Goal: Navigation & Orientation: Find specific page/section

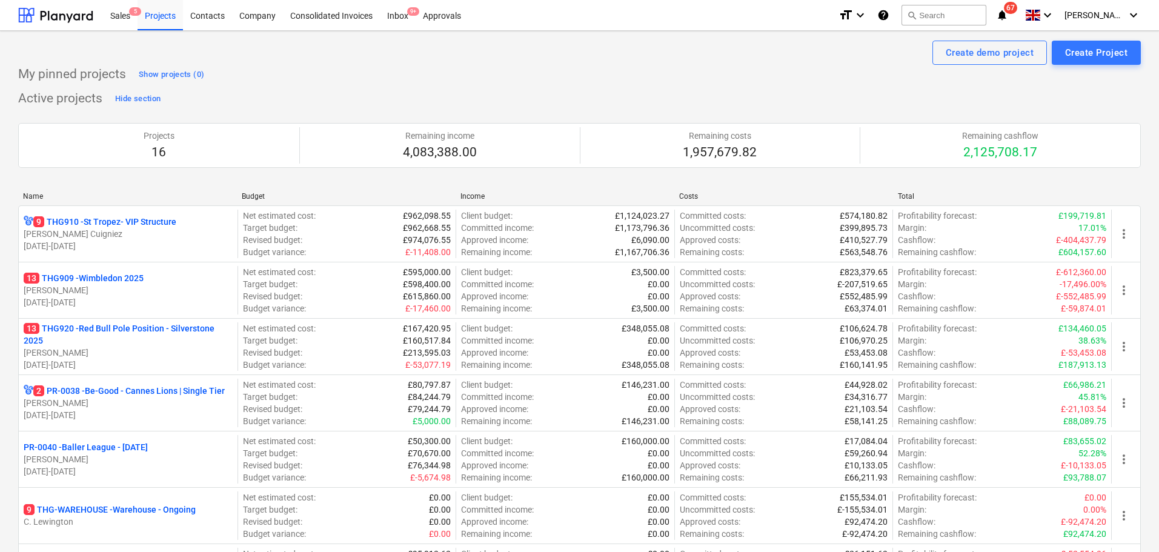
scroll to position [549, 0]
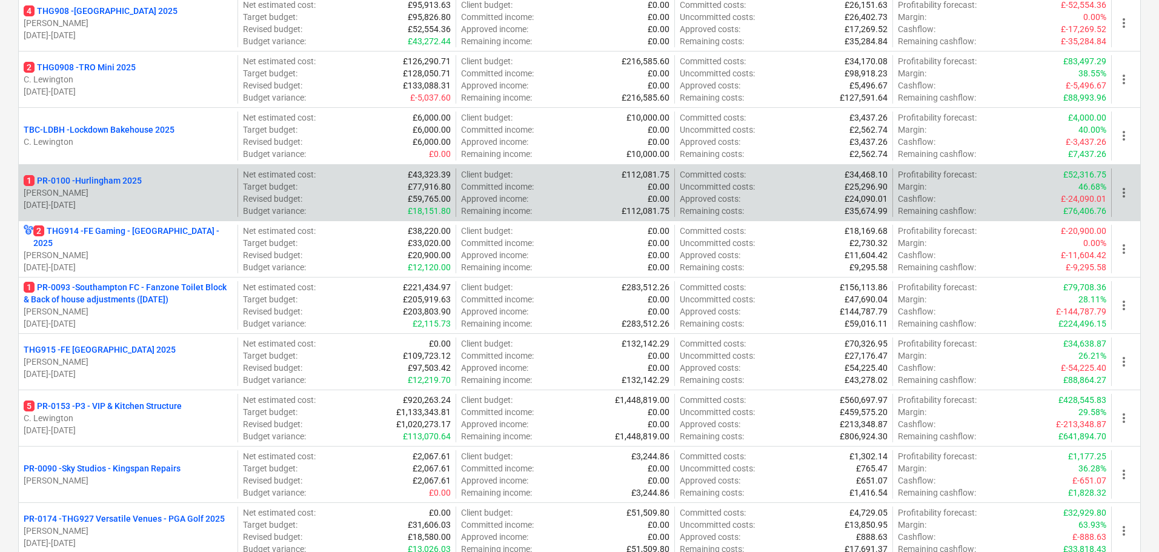
click at [184, 206] on p "[DATE] - [DATE]" at bounding box center [128, 205] width 209 height 12
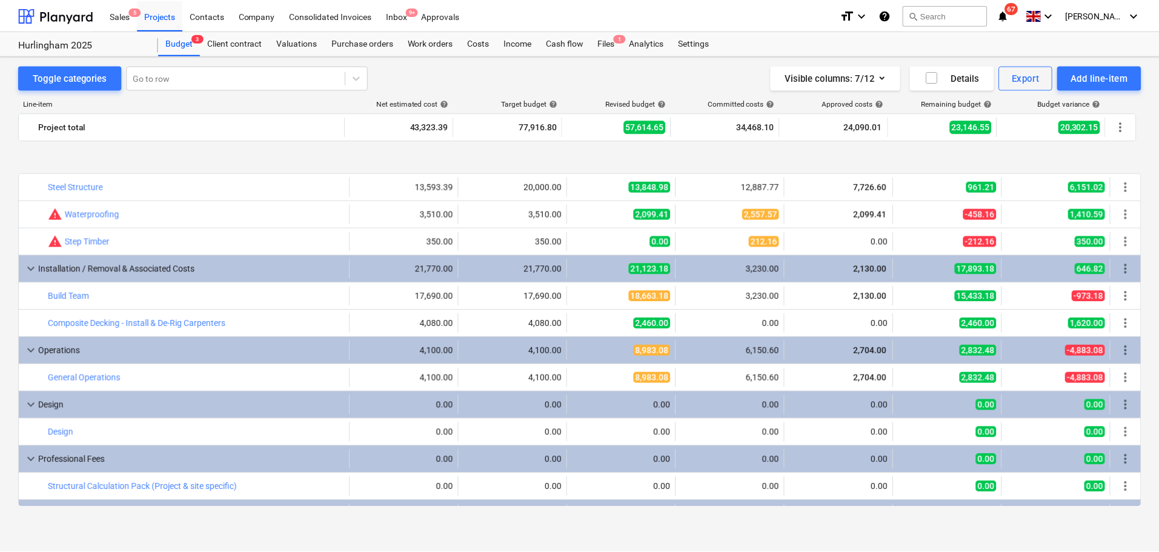
scroll to position [59, 0]
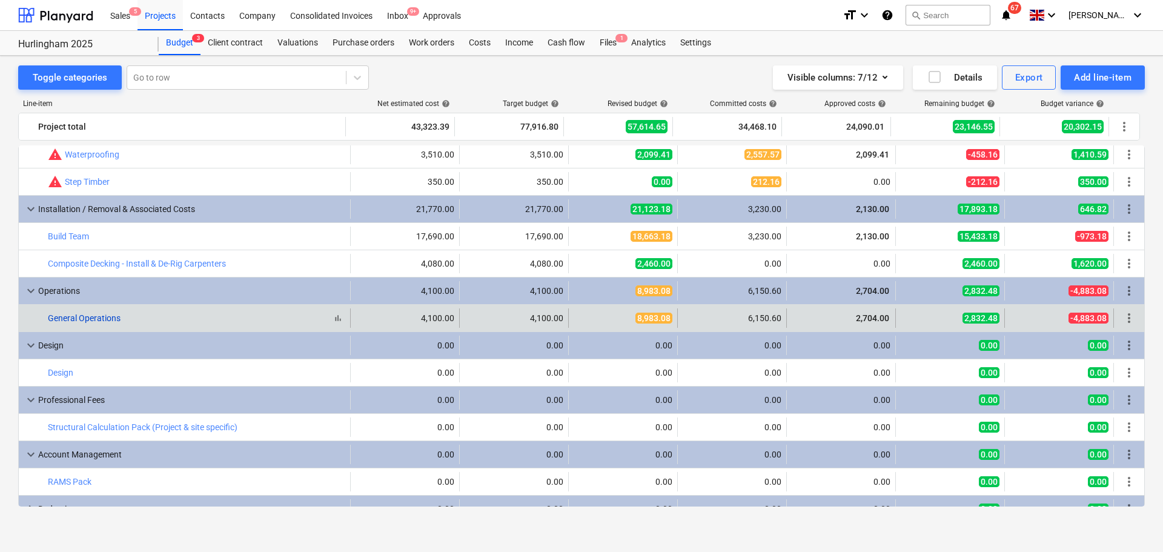
click at [110, 317] on link "General Operations" at bounding box center [84, 318] width 73 height 10
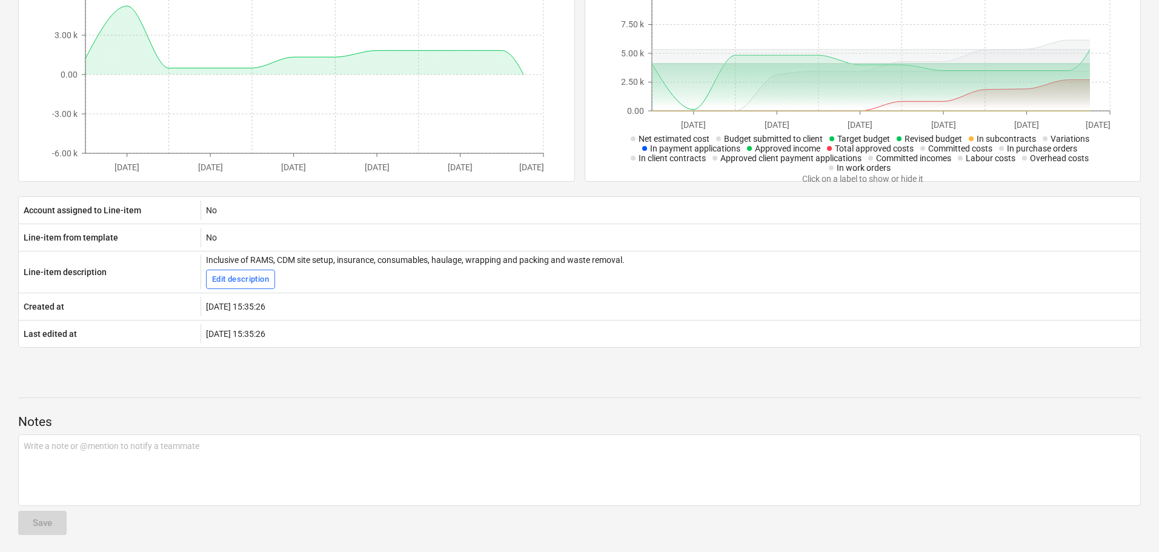
scroll to position [303, 0]
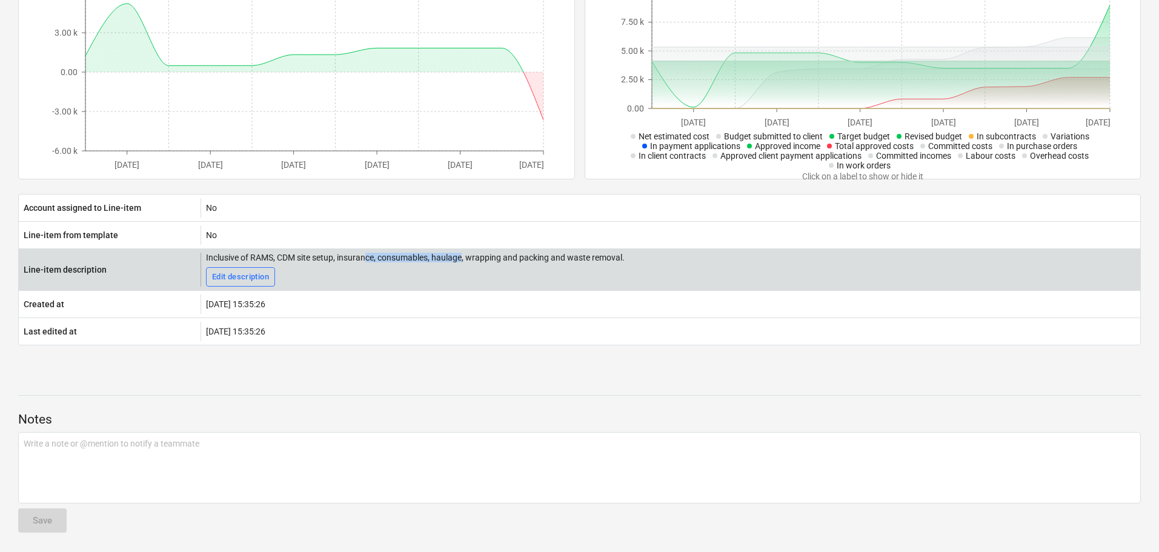
drag, startPoint x: 368, startPoint y: 262, endPoint x: 464, endPoint y: 262, distance: 95.7
click at [464, 262] on div "Inclusive of RAMS, CDM site setup, insurance, consumables, haulage, wrapping an…" at bounding box center [415, 258] width 419 height 10
click at [511, 256] on div "Inclusive of RAMS, CDM site setup, insurance, consumables, haulage, wrapping an…" at bounding box center [415, 258] width 419 height 10
drag, startPoint x: 245, startPoint y: 256, endPoint x: 321, endPoint y: 256, distance: 75.1
click at [317, 256] on div "Inclusive of RAMS, CDM site setup, insurance, consumables, haulage, wrapping an…" at bounding box center [415, 258] width 419 height 10
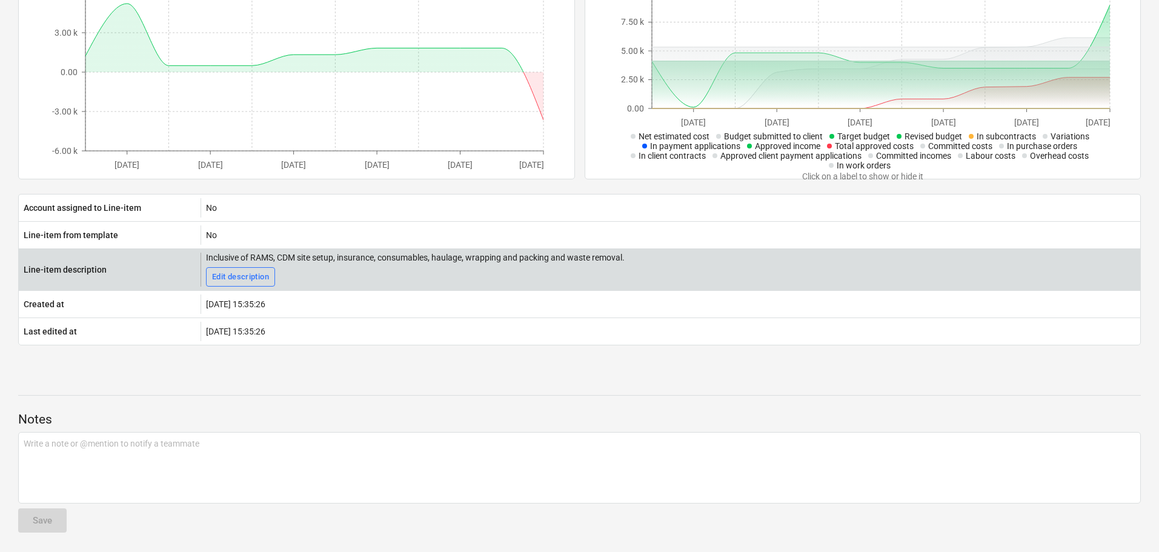
click at [339, 256] on div "Inclusive of RAMS, CDM site setup, insurance, consumables, haulage, wrapping an…" at bounding box center [415, 258] width 419 height 10
drag, startPoint x: 299, startPoint y: 256, endPoint x: 362, endPoint y: 261, distance: 63.2
click at [362, 261] on div "Inclusive of RAMS, CDM site setup, insurance, consumables, haulage, wrapping an…" at bounding box center [415, 258] width 419 height 10
click at [393, 258] on div "Inclusive of RAMS, CDM site setup, insurance, consumables, haulage, wrapping an…" at bounding box center [415, 258] width 419 height 10
drag, startPoint x: 400, startPoint y: 258, endPoint x: 407, endPoint y: 258, distance: 7.3
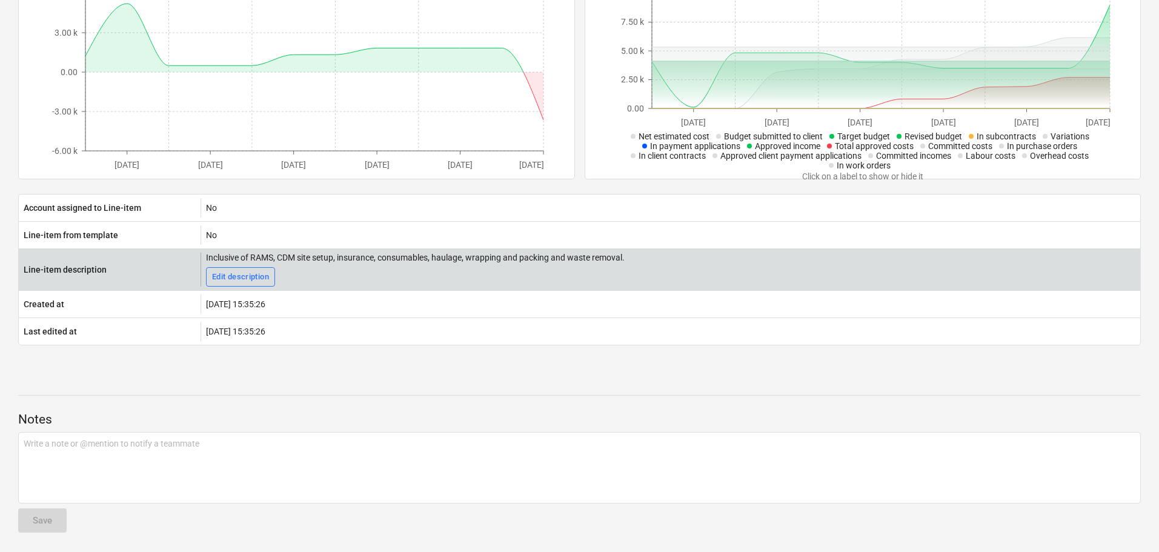
click at [402, 258] on div "Inclusive of RAMS, CDM site setup, insurance, consumables, haulage, wrapping an…" at bounding box center [415, 258] width 419 height 10
click at [494, 259] on div "Inclusive of RAMS, CDM site setup, insurance, consumables, haulage, wrapping an…" at bounding box center [415, 258] width 419 height 10
click at [520, 256] on div "Inclusive of RAMS, CDM site setup, insurance, consumables, haulage, wrapping an…" at bounding box center [415, 258] width 419 height 10
click at [567, 256] on div "Inclusive of RAMS, CDM site setup, insurance, consumables, haulage, wrapping an…" at bounding box center [415, 258] width 419 height 10
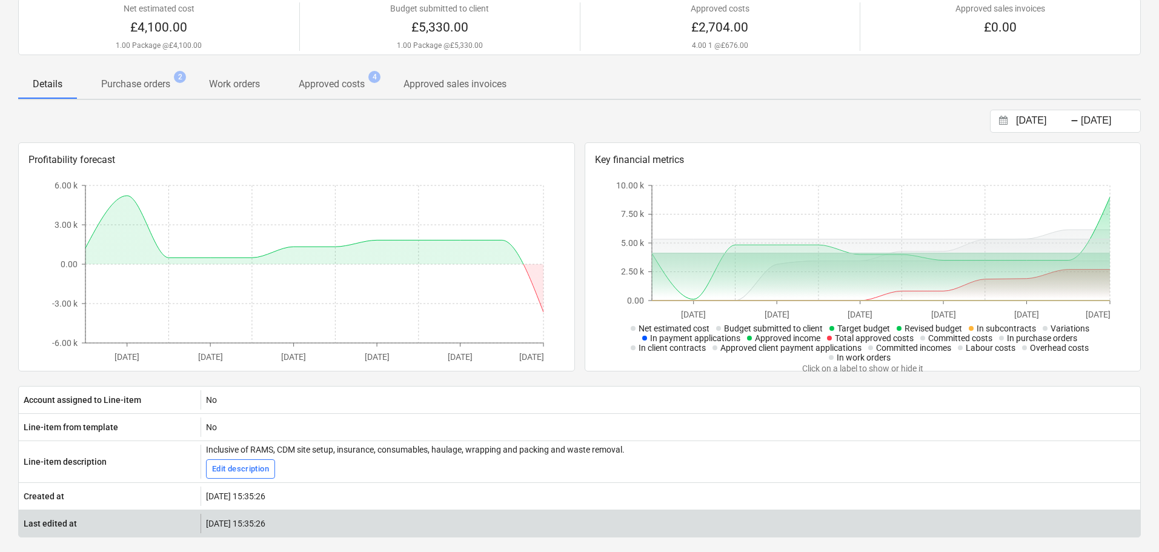
scroll to position [0, 0]
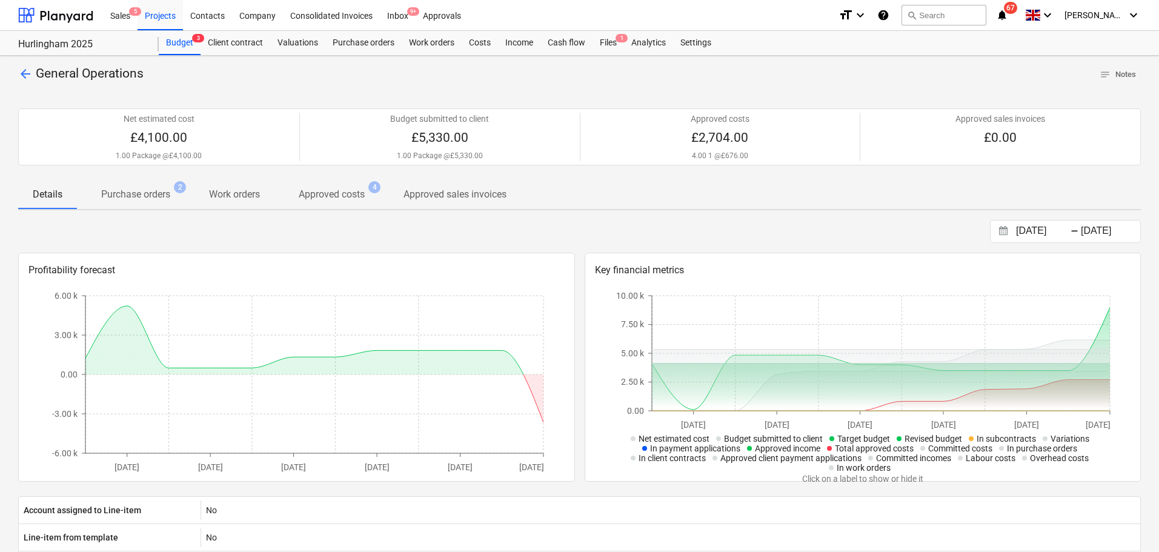
click at [591, 208] on div "Details Purchase orders 2 Work orders Approved costs 4 Approved sales invoices" at bounding box center [579, 194] width 1123 height 29
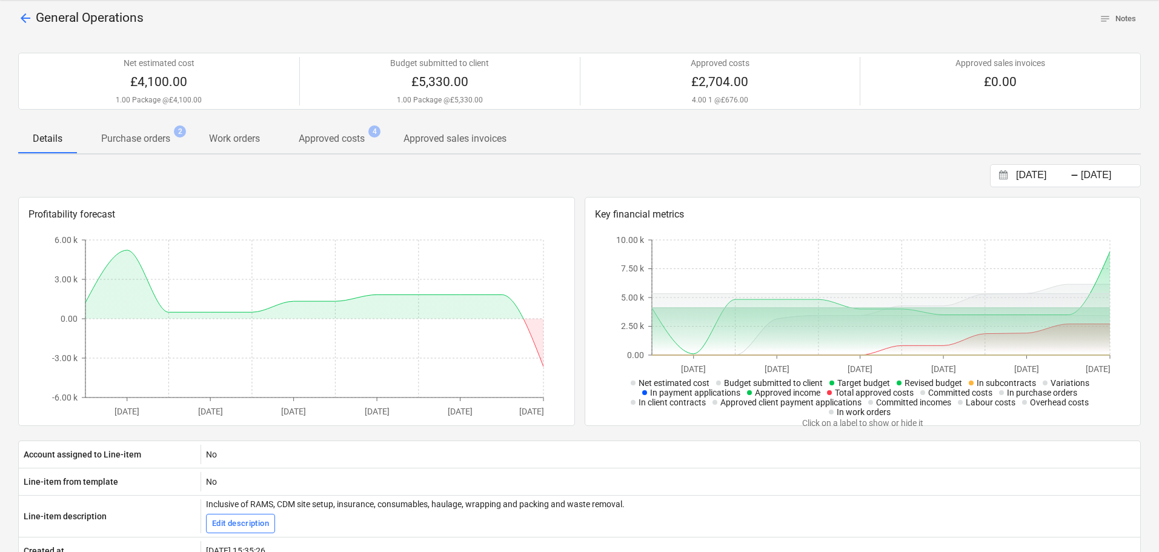
scroll to position [56, 0]
click at [333, 143] on p "Approved costs" at bounding box center [332, 138] width 66 height 15
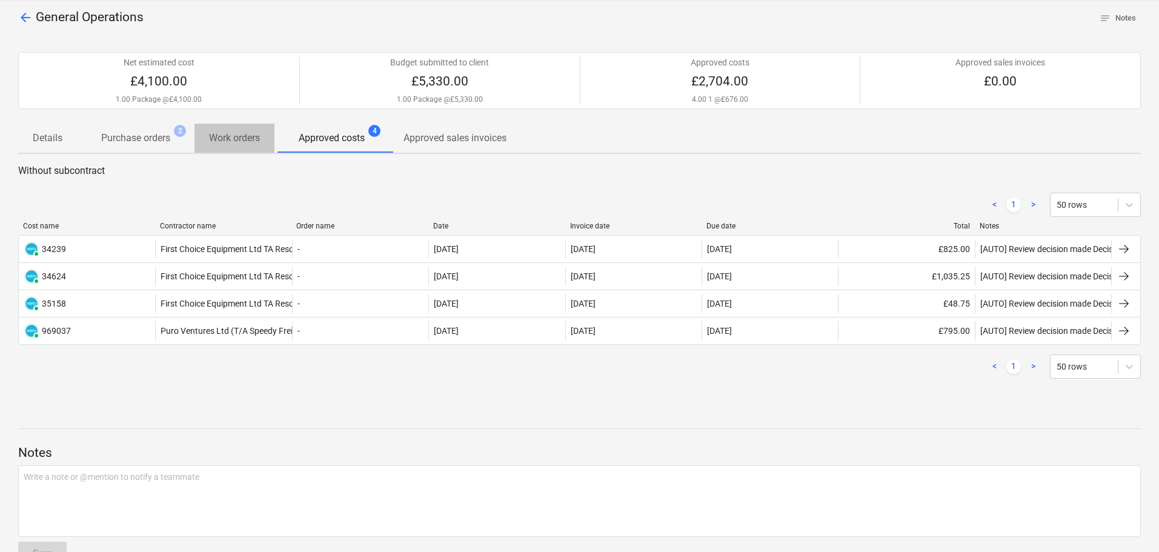
click at [242, 138] on p "Work orders" at bounding box center [234, 138] width 51 height 15
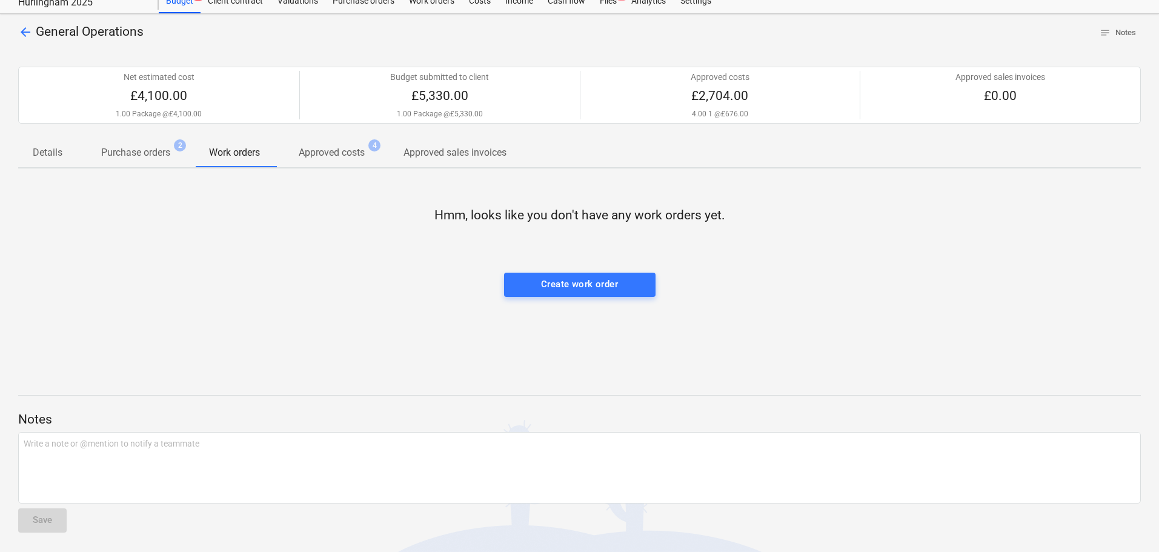
click at [139, 145] on span "Purchase orders 2" at bounding box center [136, 152] width 118 height 22
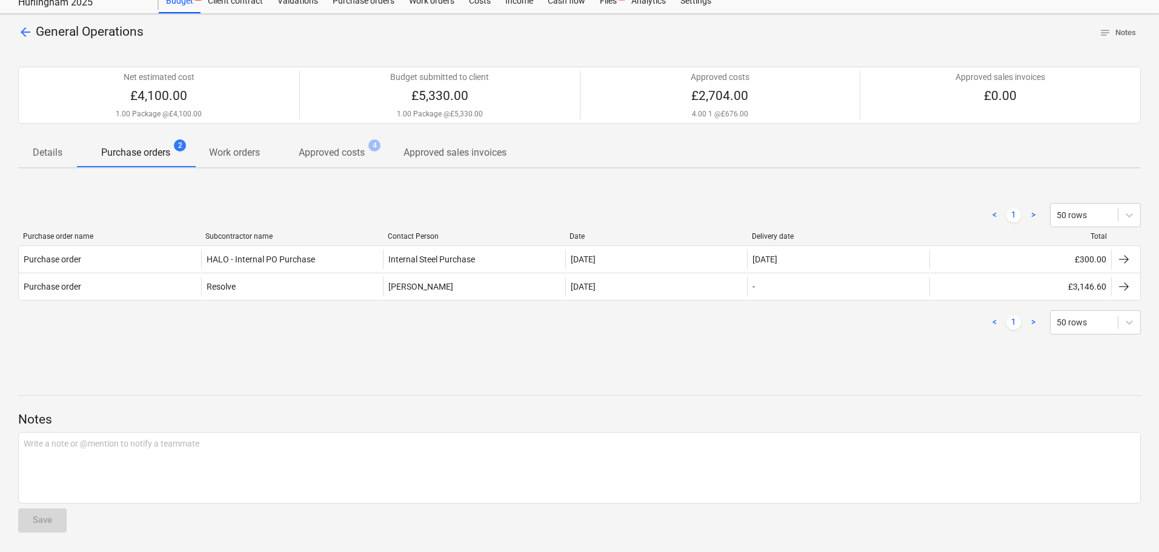
click at [325, 156] on p "Approved costs" at bounding box center [332, 152] width 66 height 15
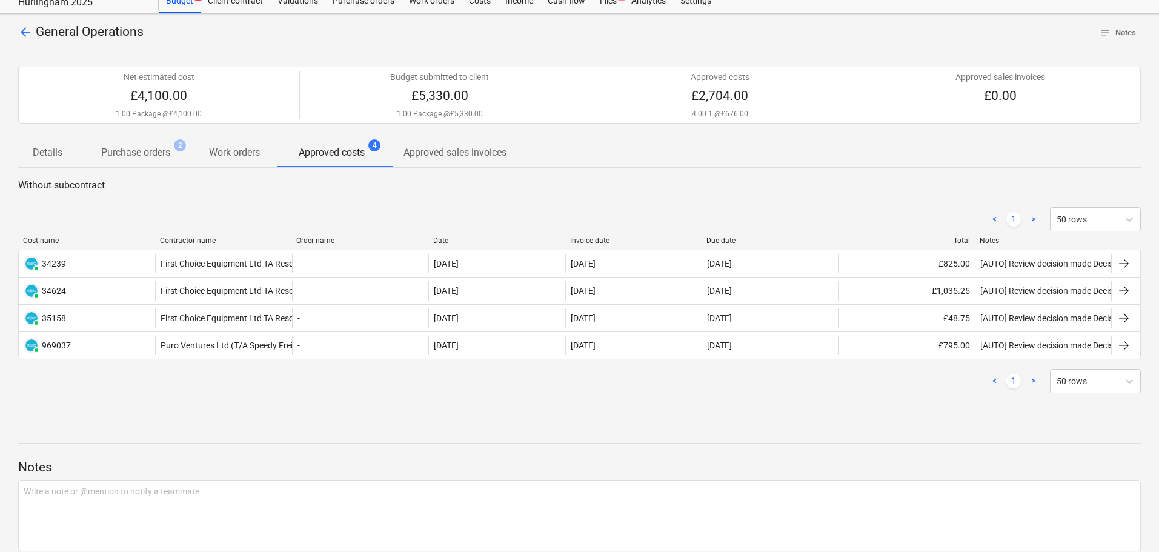
click at [447, 156] on p "Approved sales invoices" at bounding box center [455, 152] width 103 height 15
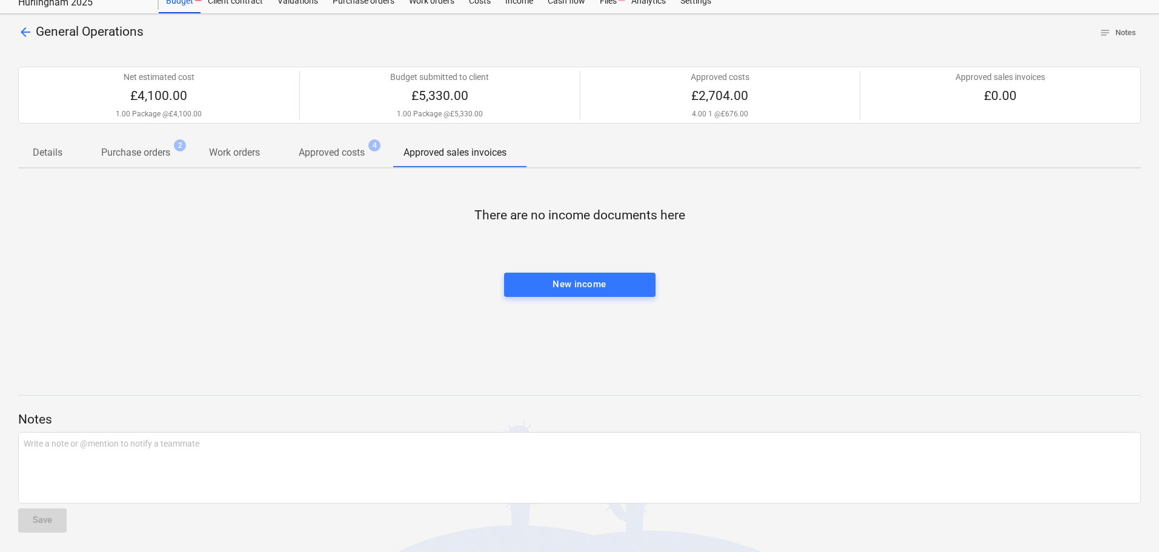
click at [356, 154] on p "Approved costs" at bounding box center [332, 152] width 66 height 15
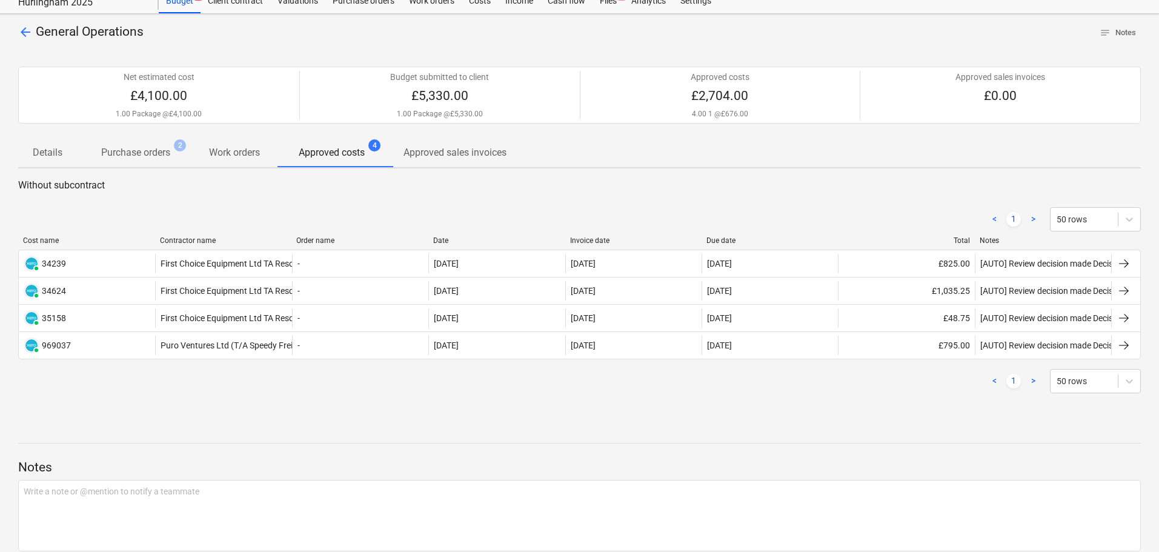
click at [61, 154] on p "Details" at bounding box center [48, 152] width 30 height 15
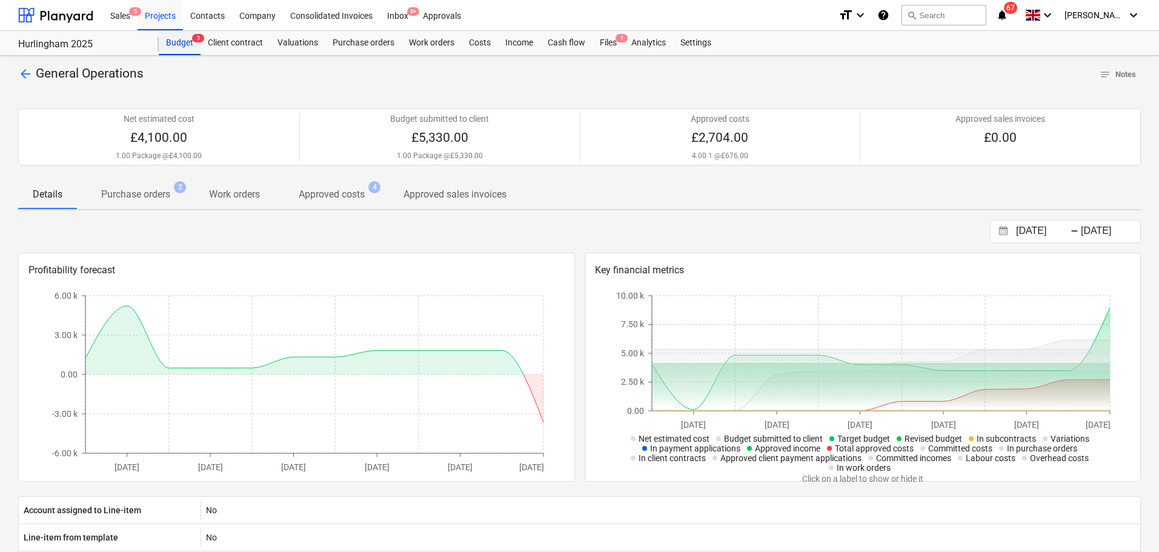
click at [169, 41] on div "Budget 3" at bounding box center [180, 43] width 42 height 24
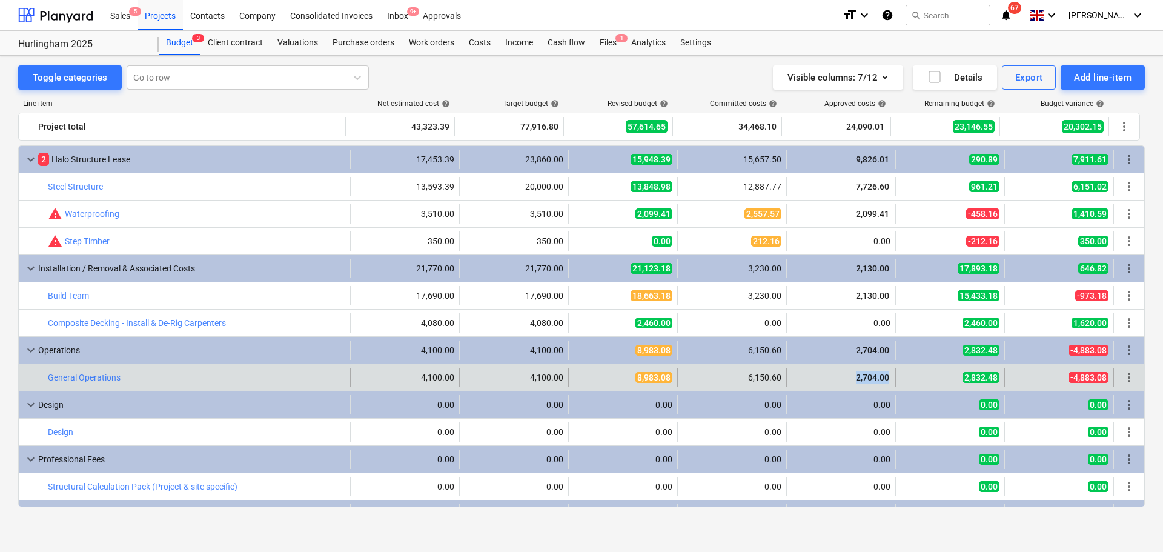
drag, startPoint x: 849, startPoint y: 377, endPoint x: 884, endPoint y: 381, distance: 35.3
click at [884, 381] on div "2,704.00" at bounding box center [841, 377] width 99 height 12
click at [886, 374] on div "2,704.00" at bounding box center [841, 377] width 109 height 19
drag, startPoint x: 886, startPoint y: 374, endPoint x: 845, endPoint y: 382, distance: 41.9
click at [845, 382] on div "2,704.00" at bounding box center [841, 377] width 109 height 19
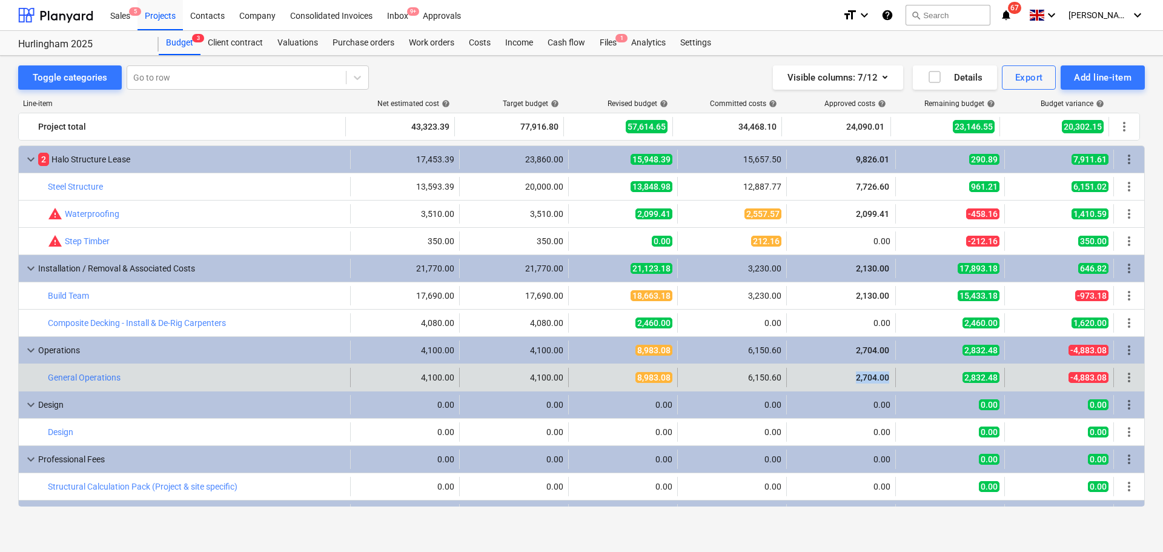
click at [874, 379] on span "2,704.00" at bounding box center [873, 378] width 36 height 10
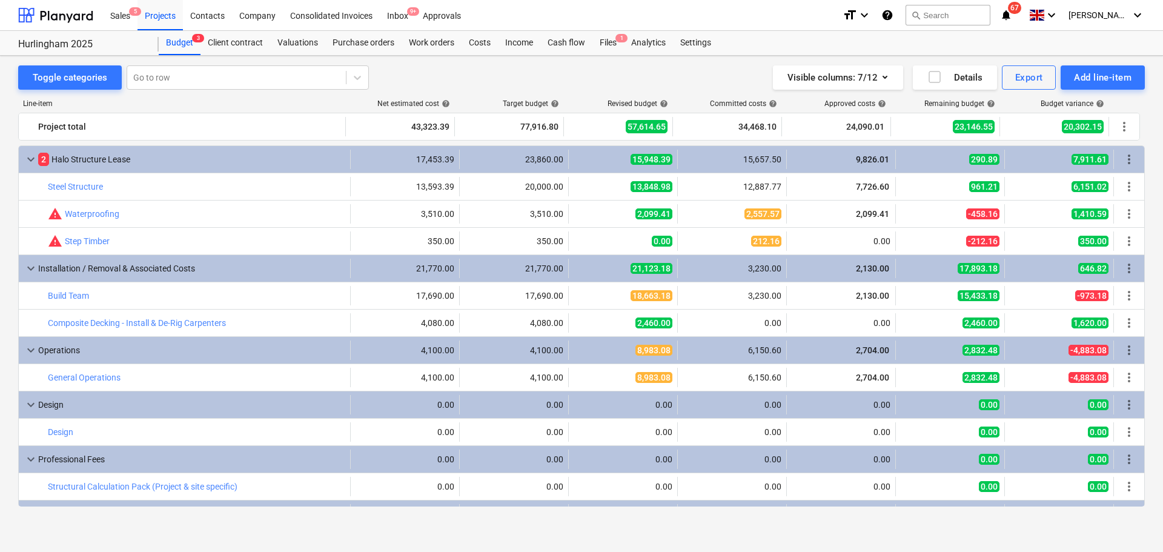
click at [705, 71] on div "Visible columns : 7/12 Details Export Add line-item" at bounding box center [859, 77] width 572 height 24
click at [700, 63] on div "Toggle categories Go to row Visible columns : 7/12 Details Export Add line-item…" at bounding box center [581, 293] width 1163 height 475
click at [520, 73] on div "Toggle categories Go to row Visible columns : 7/12 Details Export Add line-item" at bounding box center [581, 77] width 1127 height 24
click at [707, 71] on div "Visible columns : 7/12 Details Export Add line-item" at bounding box center [859, 77] width 572 height 24
click at [763, 41] on div "Budget 3 Client contract Valuations Purchase orders Work orders Costs Income Ca…" at bounding box center [652, 43] width 986 height 24
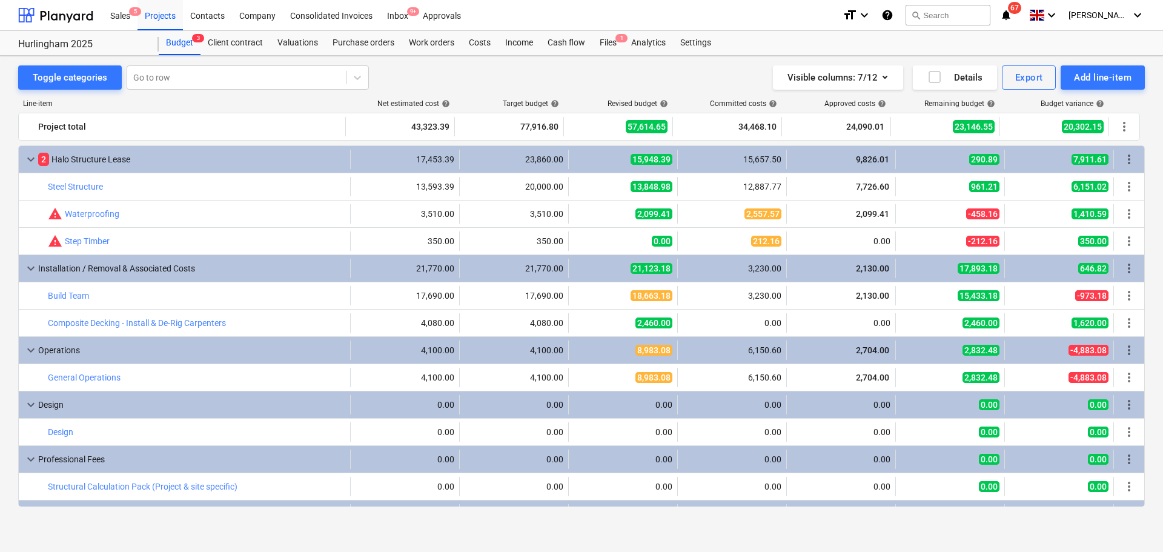
click at [427, 68] on div "Toggle categories Go to row Visible columns : 7/12 Details Export Add line-item" at bounding box center [581, 77] width 1127 height 24
click at [794, 56] on div "Toggle categories Go to row Visible columns : 7/12 Details Export Add line-item…" at bounding box center [581, 293] width 1163 height 475
click at [761, 33] on div "Budget 3 Client contract Valuations Purchase orders Work orders Costs Income Ca…" at bounding box center [652, 43] width 986 height 24
click at [733, 21] on div "Sales 5 Projects Contacts Company Consolidated Invoices Inbox 9+ Approvals" at bounding box center [468, 15] width 730 height 30
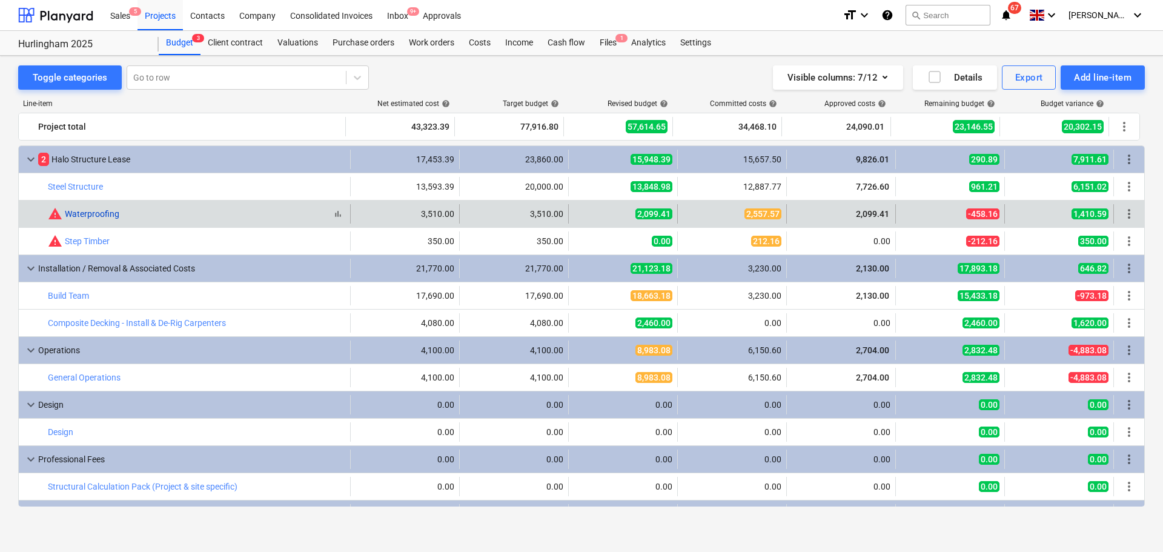
click at [113, 214] on link "Waterproofing" at bounding box center [92, 214] width 55 height 10
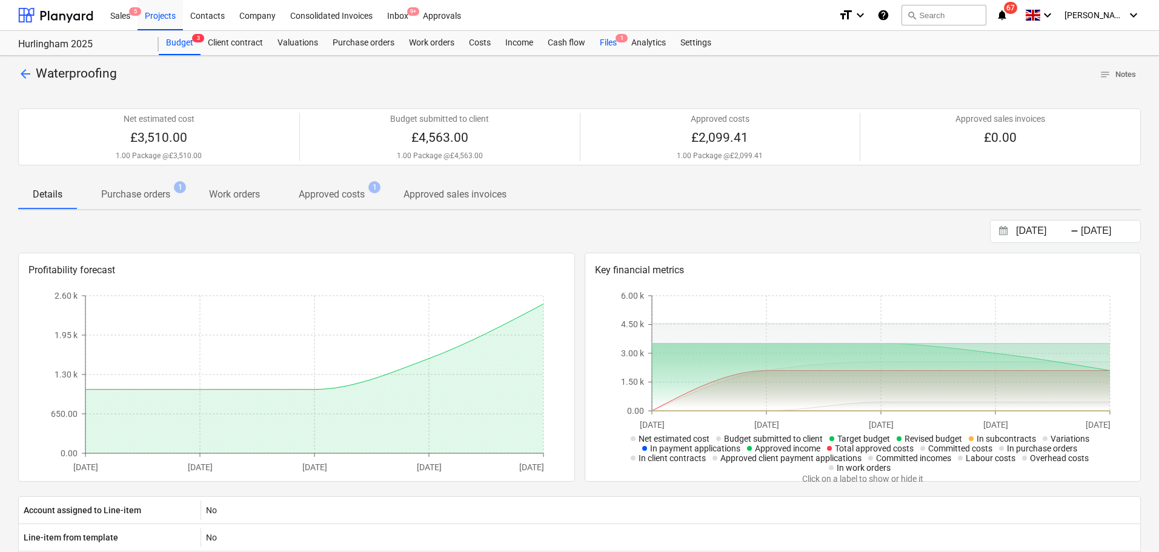
click at [605, 46] on div "Files 1" at bounding box center [609, 43] width 32 height 24
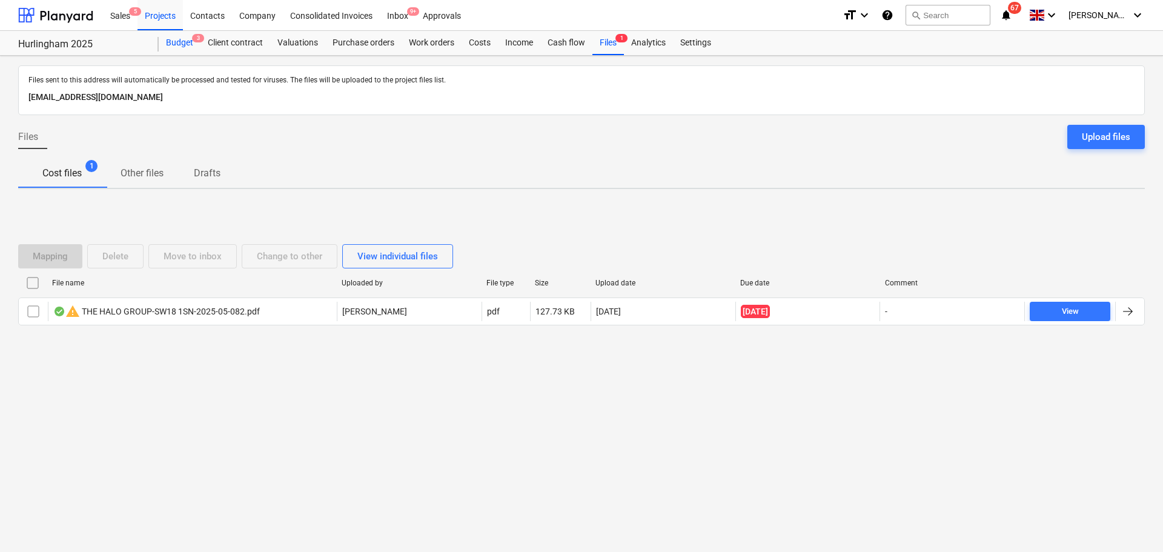
click at [188, 44] on div "Budget 3" at bounding box center [180, 43] width 42 height 24
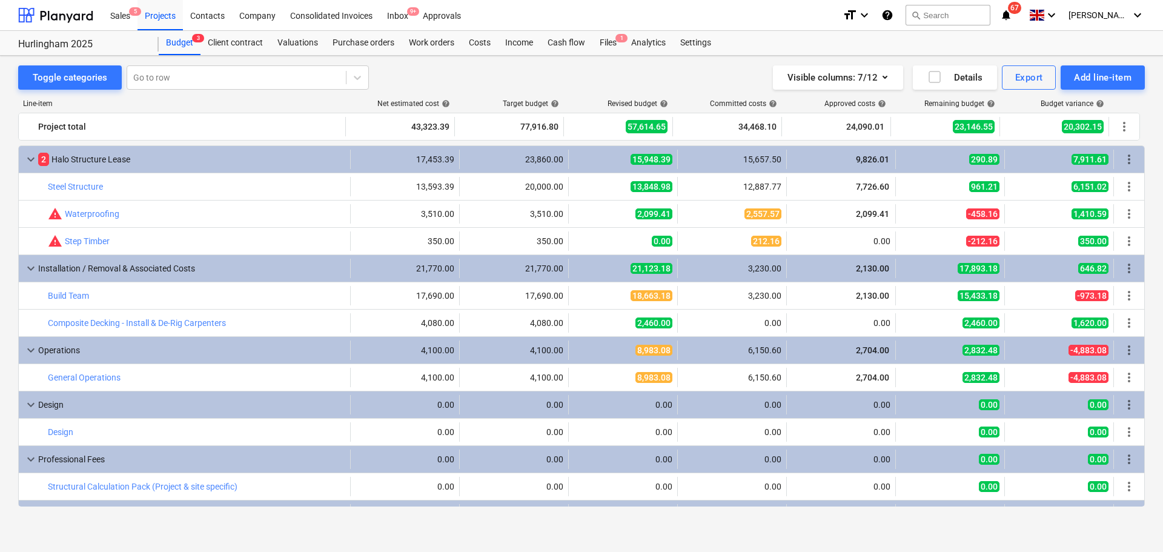
click at [485, 73] on div "Toggle categories Go to row Visible columns : 7/12 Details Export Add line-item" at bounding box center [581, 77] width 1127 height 24
click at [746, 76] on div "Visible columns : 7/12 Details Export Add line-item" at bounding box center [859, 77] width 572 height 24
click at [717, 70] on div "Visible columns : 7/12 Details Export Add line-item" at bounding box center [859, 77] width 572 height 24
click at [715, 69] on div "Visible columns : 7/12 Details Export Add line-item" at bounding box center [859, 77] width 572 height 24
click at [354, 45] on div "Purchase orders" at bounding box center [363, 43] width 76 height 24
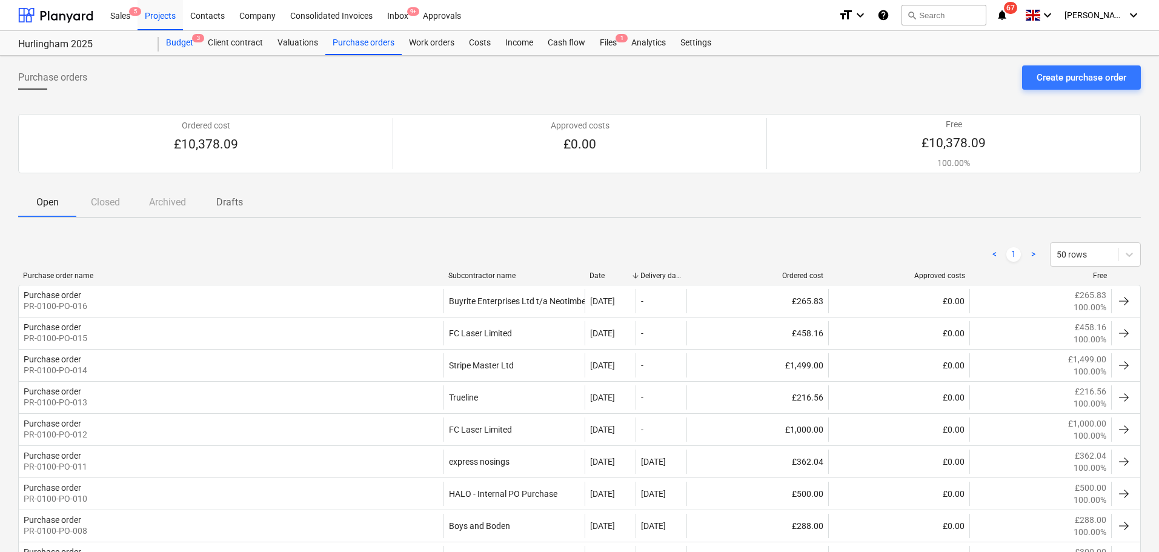
click at [184, 42] on div "Budget 3" at bounding box center [180, 43] width 42 height 24
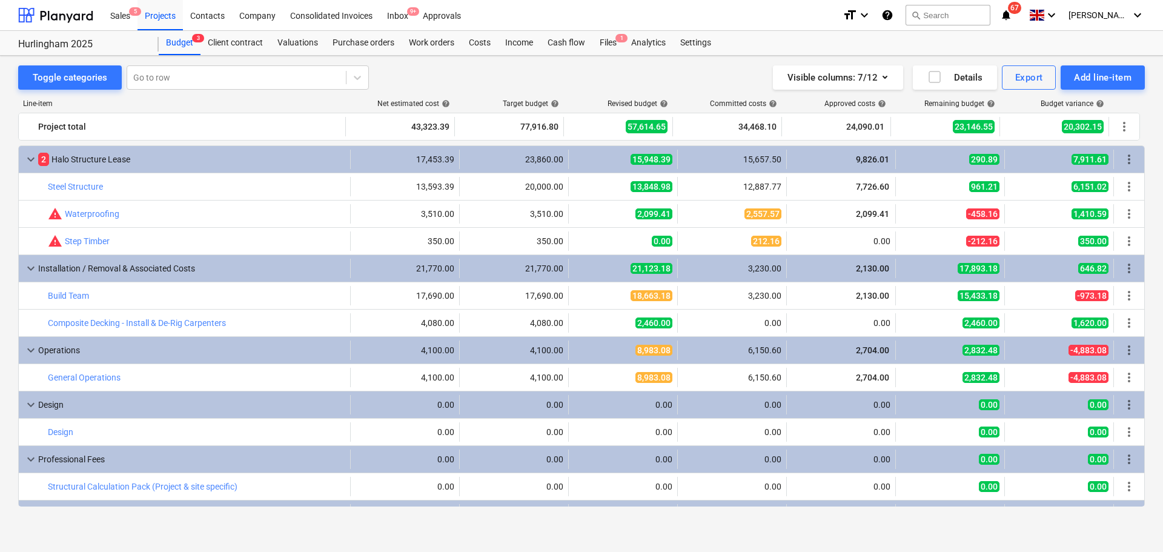
click at [719, 83] on div "Visible columns : 7/12 Details Export Add line-item" at bounding box center [859, 77] width 572 height 24
click at [374, 41] on div "Purchase orders" at bounding box center [363, 43] width 76 height 24
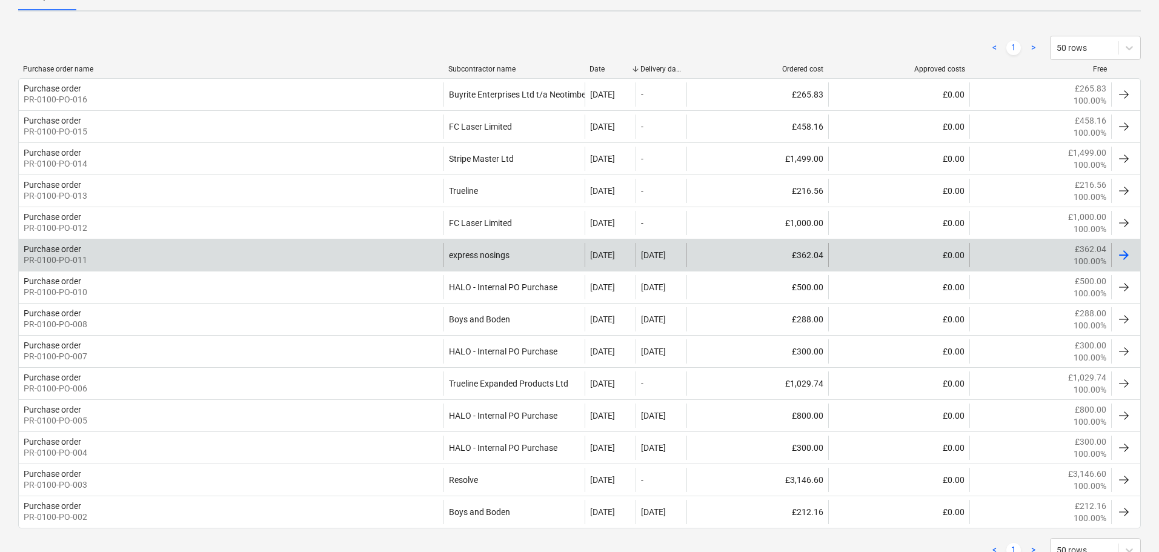
scroll to position [251, 0]
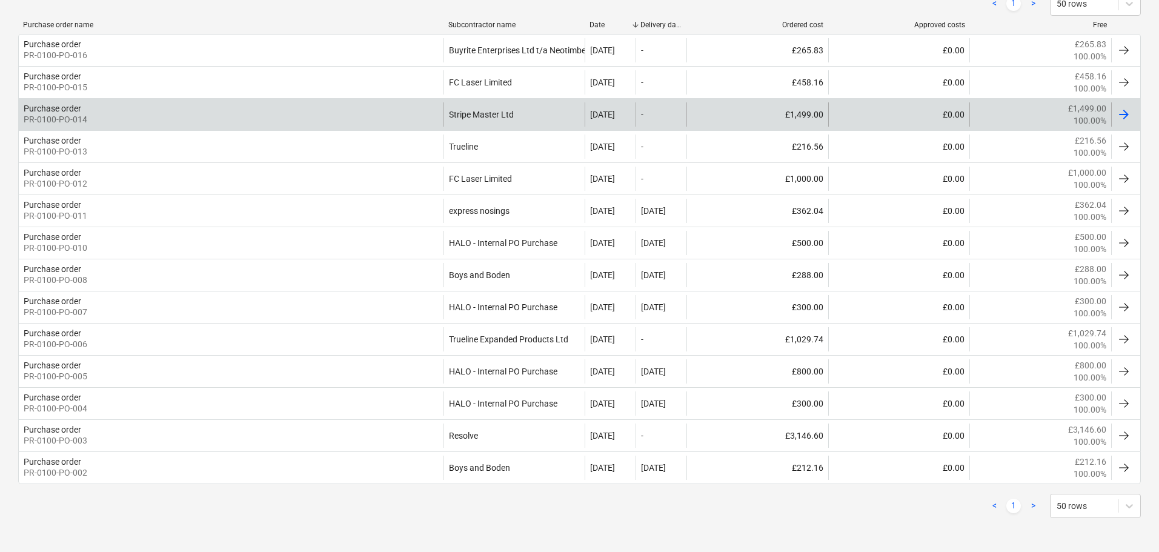
click at [401, 119] on div "Purchase order PR-0100-PO-014" at bounding box center [231, 114] width 425 height 24
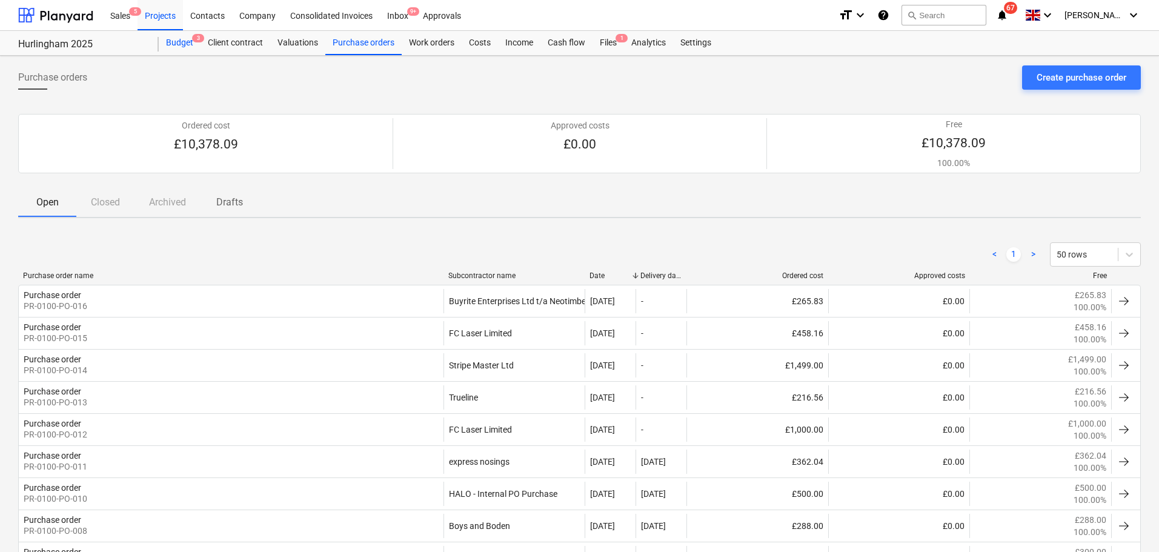
click at [181, 45] on div "Budget 3" at bounding box center [180, 43] width 42 height 24
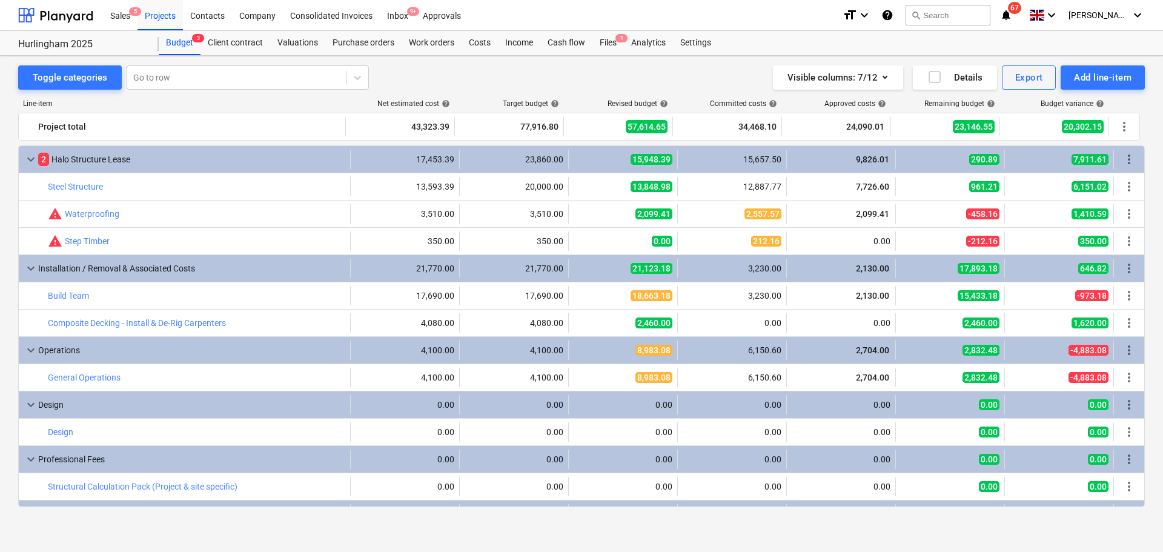
click at [493, 75] on div "Toggle categories Go to row Visible columns : 7/12 Details Export Add line-item" at bounding box center [581, 77] width 1127 height 24
click at [549, 64] on div "Toggle categories Go to row Visible columns : 7/12 Details Export Add line-item…" at bounding box center [581, 293] width 1163 height 475
click at [510, 74] on div "Toggle categories Go to row Visible columns : 7/12 Details Export Add line-item" at bounding box center [581, 77] width 1127 height 24
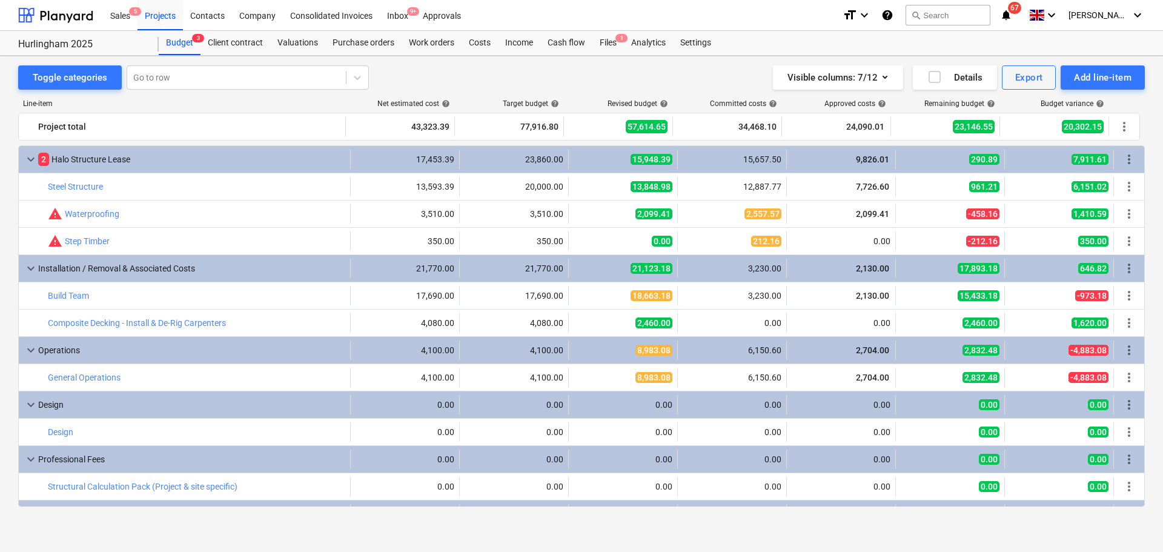
click at [510, 74] on div "Toggle categories Go to row Visible columns : 7/12 Details Export Add line-item" at bounding box center [581, 77] width 1127 height 24
click at [375, 42] on div "Purchase orders" at bounding box center [363, 43] width 76 height 24
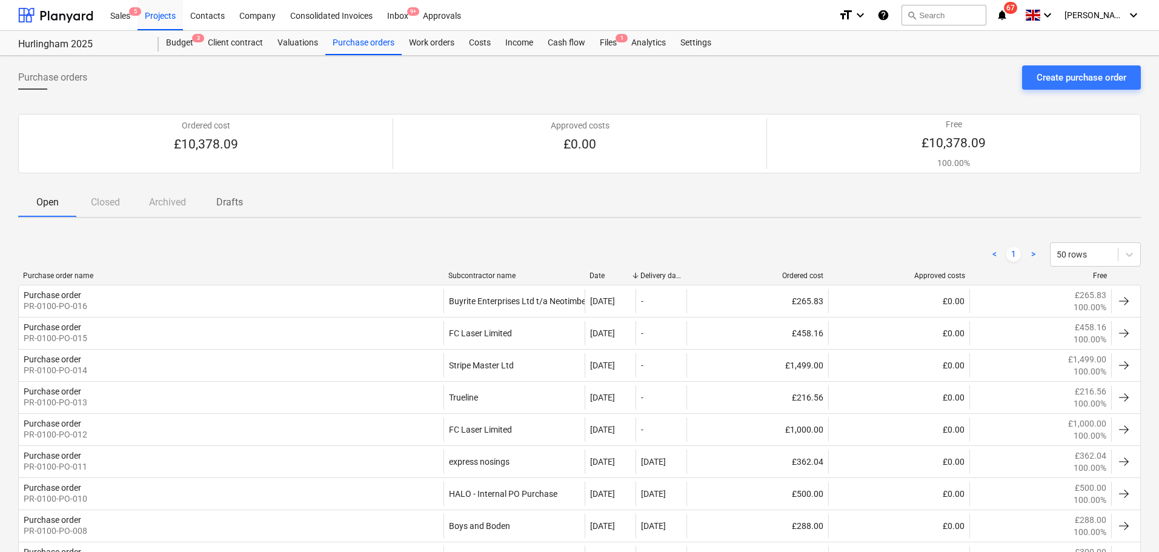
click at [184, 57] on div "Purchase orders Create purchase order Ordered cost £10,378.09 Approved costs £0…" at bounding box center [579, 429] width 1159 height 747
click at [186, 46] on div "Budget 3" at bounding box center [180, 43] width 42 height 24
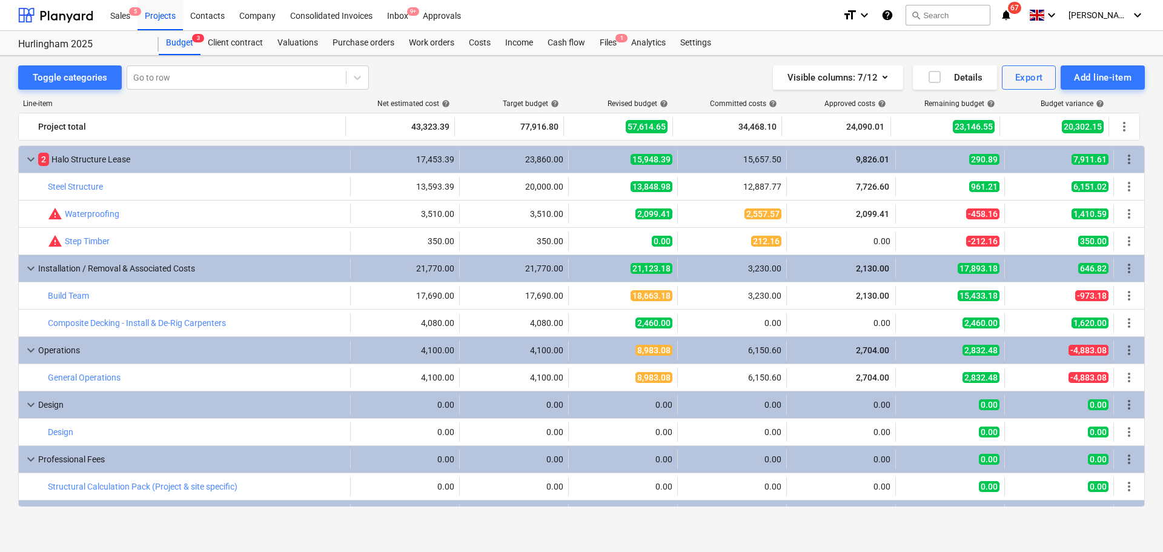
click at [616, 68] on div "Visible columns : 7/12 Details Export Add line-item" at bounding box center [859, 77] width 572 height 24
click at [676, 57] on div "Toggle categories Go to row Visible columns : 7/12 Details Export Add line-item…" at bounding box center [581, 293] width 1163 height 475
click at [691, 83] on div "Visible columns : 7/12 Details Export Add line-item" at bounding box center [859, 77] width 572 height 24
click at [387, 39] on div "Purchase orders" at bounding box center [363, 43] width 76 height 24
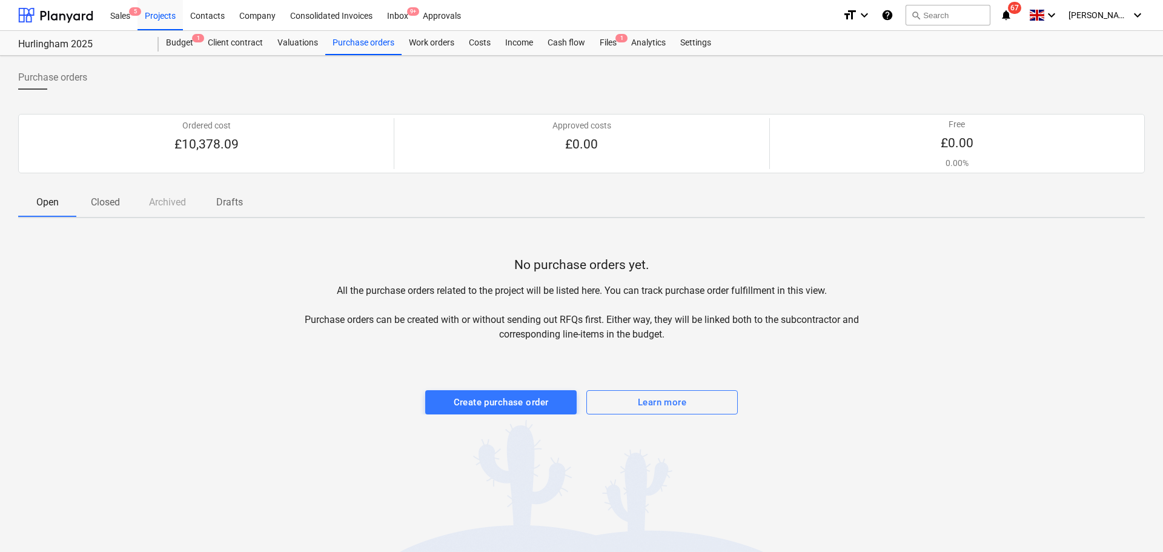
click at [469, 196] on div "Open Closed Archived Drafts" at bounding box center [581, 202] width 1127 height 29
click at [505, 80] on div "Purchase orders" at bounding box center [581, 82] width 1127 height 34
click at [243, 207] on p "Drafts" at bounding box center [229, 202] width 29 height 15
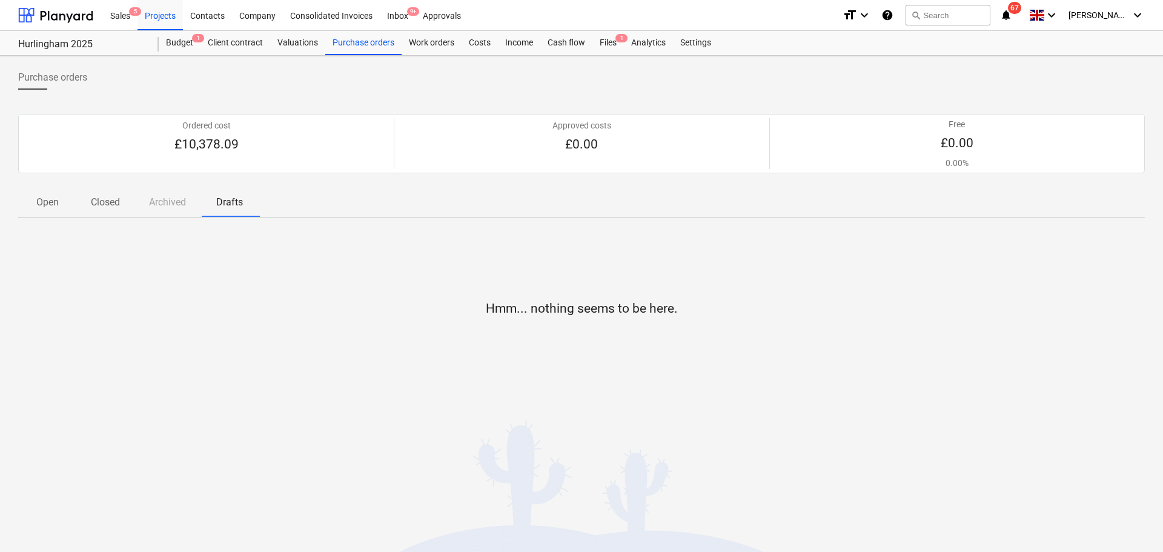
click at [114, 206] on p "Closed" at bounding box center [105, 202] width 29 height 15
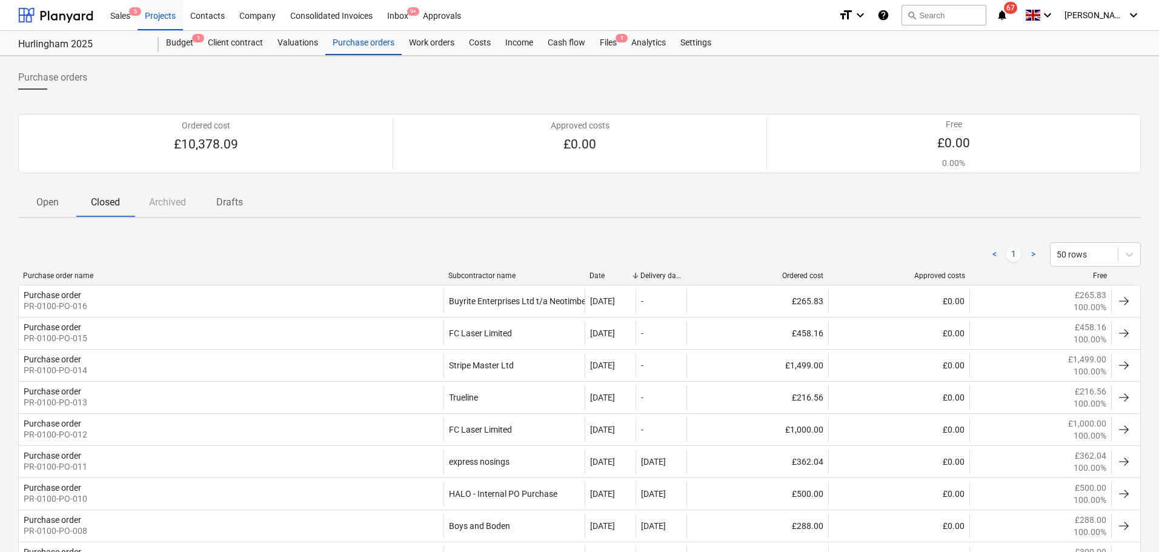
click at [58, 203] on p "Open" at bounding box center [47, 202] width 29 height 15
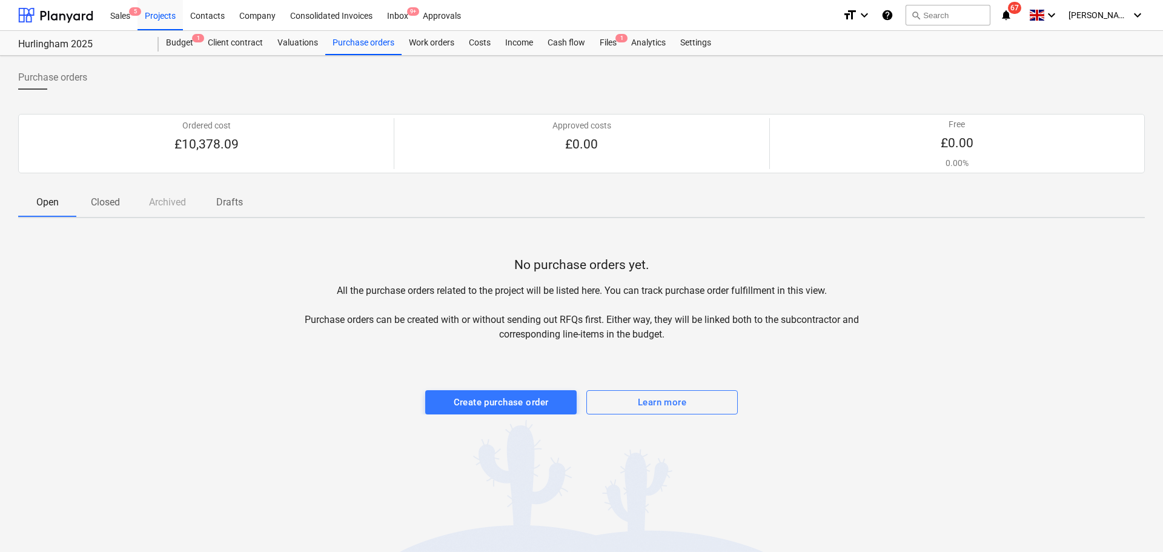
click at [344, 205] on div "Open Closed Archived Drafts" at bounding box center [581, 202] width 1127 height 29
click at [596, 92] on div "Purchase orders" at bounding box center [581, 82] width 1127 height 34
click at [182, 48] on div "Budget 1" at bounding box center [180, 43] width 42 height 24
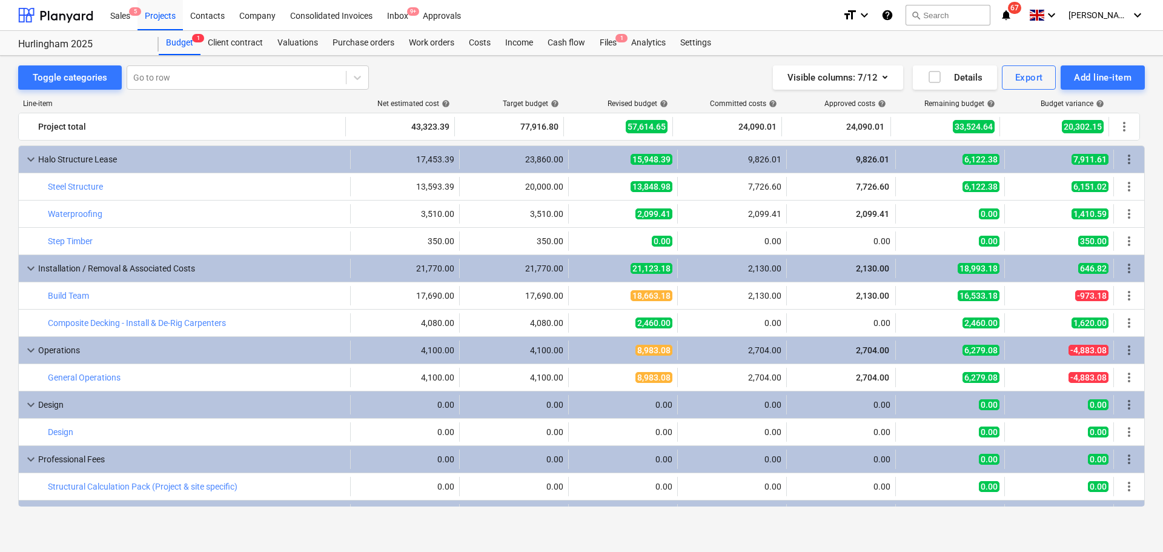
click at [725, 80] on div "Visible columns : 7/12 Details Export Add line-item" at bounding box center [859, 77] width 572 height 24
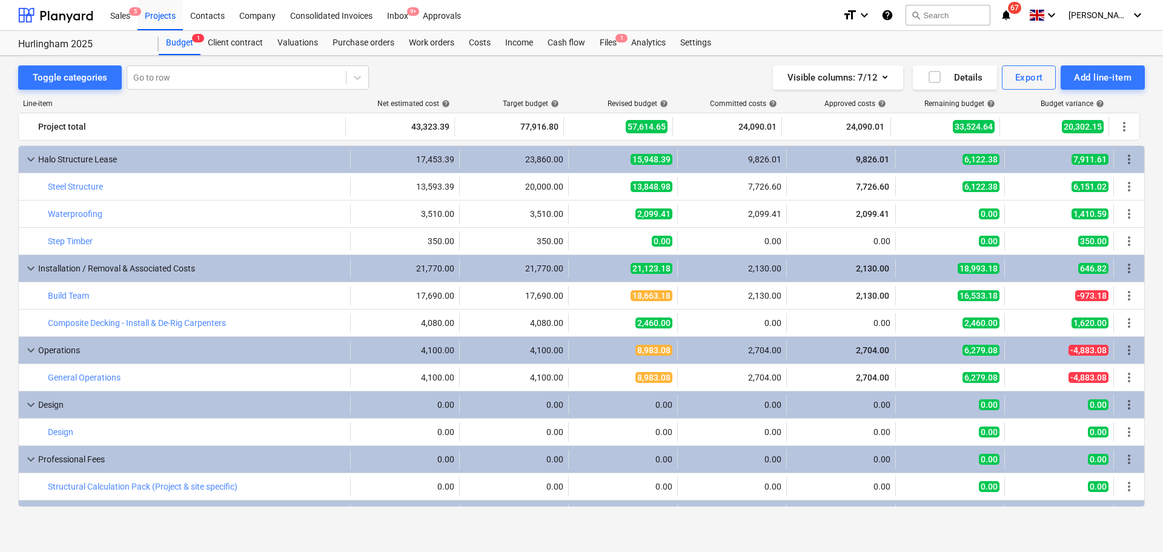
click at [725, 80] on div "Visible columns : 7/12 Details Export Add line-item" at bounding box center [859, 77] width 572 height 24
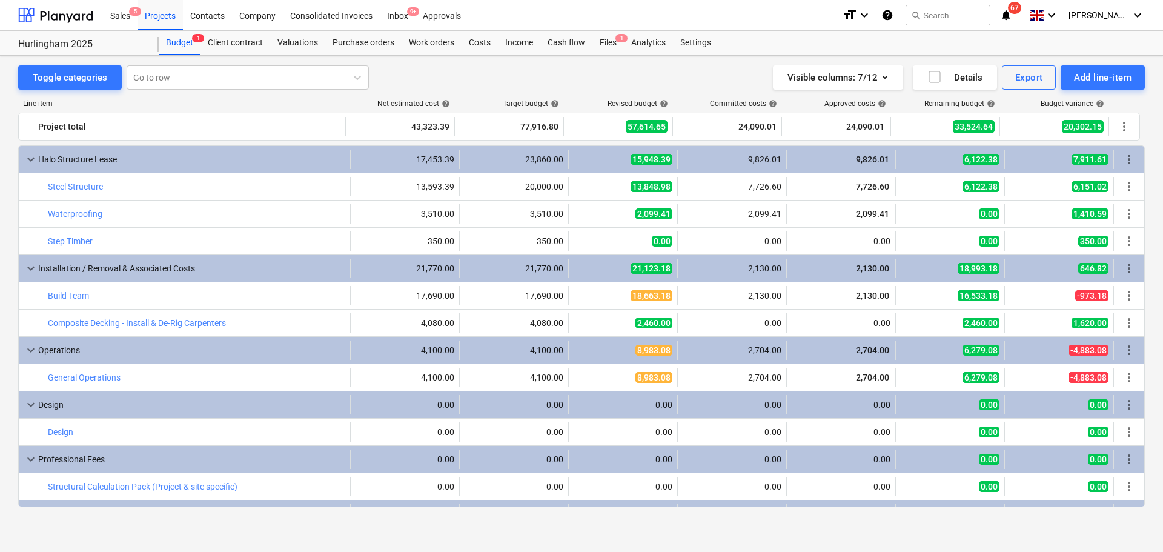
click at [724, 80] on div "Visible columns : 7/12 Details Export Add line-item" at bounding box center [859, 77] width 572 height 24
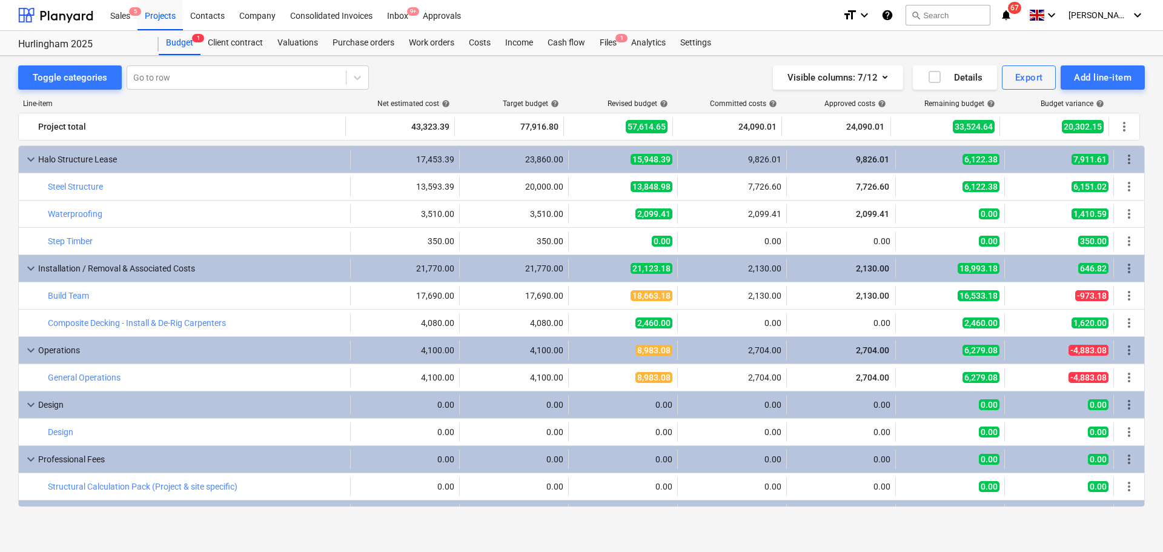
click at [724, 80] on div "Visible columns : 7/12 Details Export Add line-item" at bounding box center [859, 77] width 572 height 24
click at [703, 85] on div "Visible columns : 7/12 Details Export Add line-item" at bounding box center [859, 77] width 572 height 24
click at [703, 84] on div "Visible columns : 7/12 Details Export Add line-item" at bounding box center [859, 77] width 572 height 24
